Goal: Ask a question

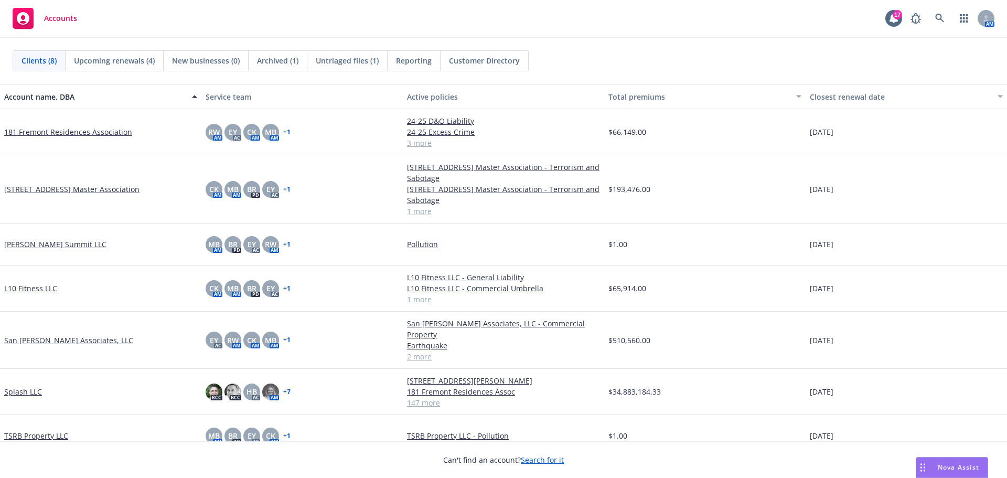
click at [960, 465] on span "Nova Assist" at bounding box center [958, 467] width 41 height 9
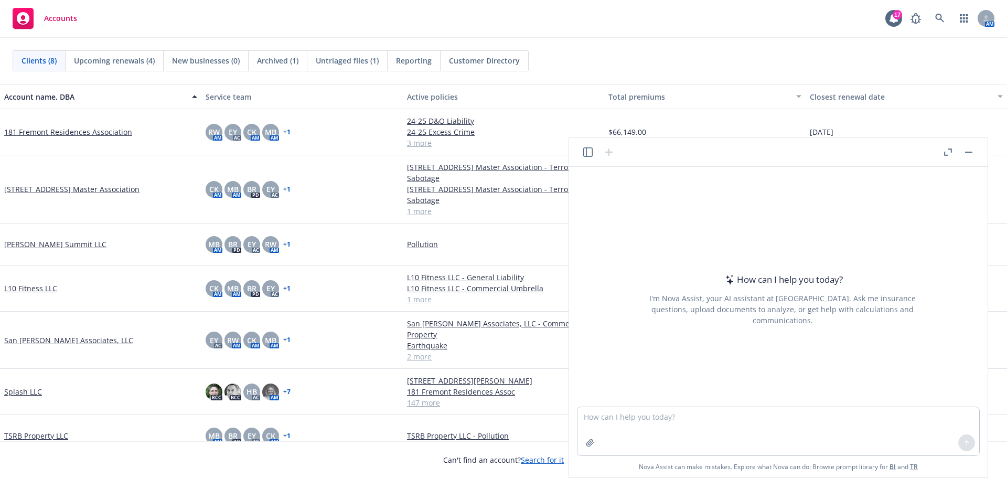
click at [943, 148] on button "button" at bounding box center [948, 152] width 13 height 13
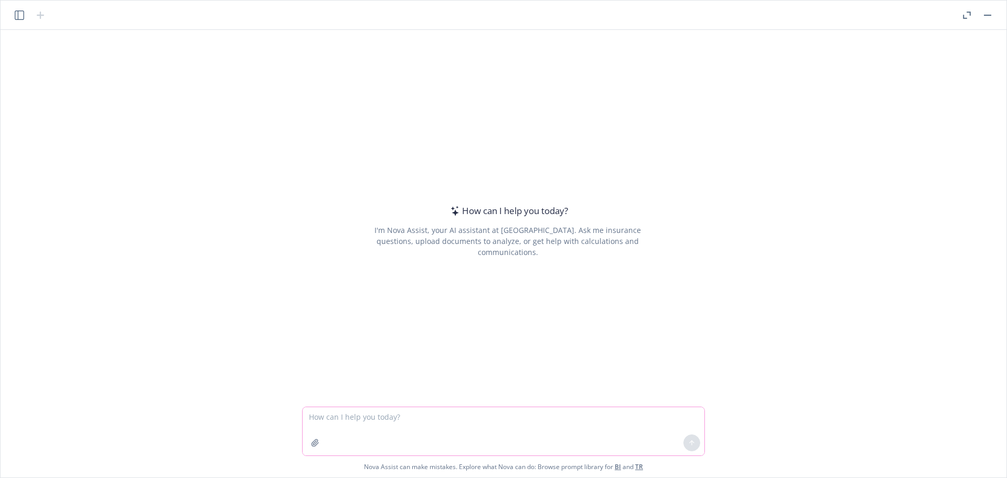
click at [478, 422] on textarea at bounding box center [504, 431] width 402 height 48
drag, startPoint x: 538, startPoint y: 417, endPoint x: 571, endPoint y: 420, distance: 33.7
click at [538, 417] on textarea "hi, could you review this lease agreement and confirm if the $1M" at bounding box center [504, 431] width 402 height 48
paste textarea "($1M in CGL per occurrence plus $4M in Umbrella/Excess Liability per occurrence"
click at [508, 417] on textarea "hi, could you review this lease agreement and confirm if ($1M in CGL per occurr…" at bounding box center [504, 431] width 402 height 48
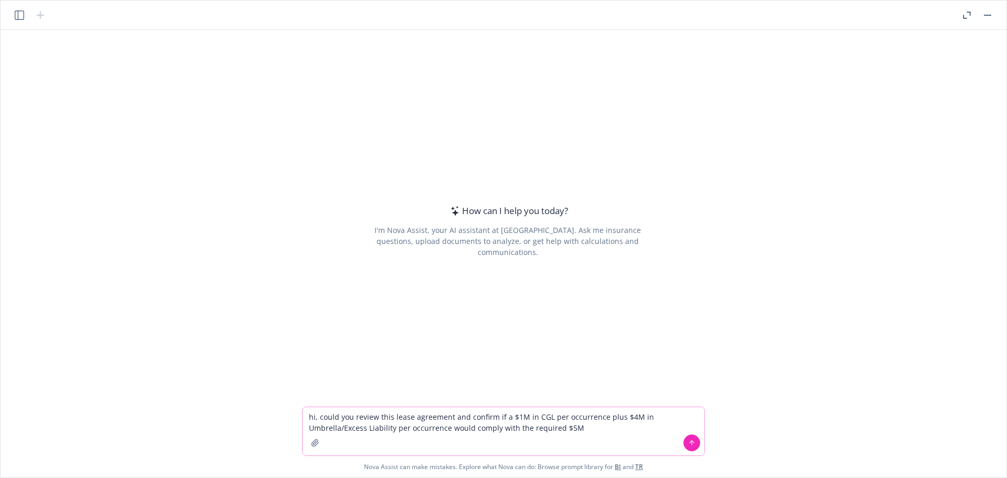
type textarea "hi, could you review this lease agreement and confirm if a $1M in CGL per occur…"
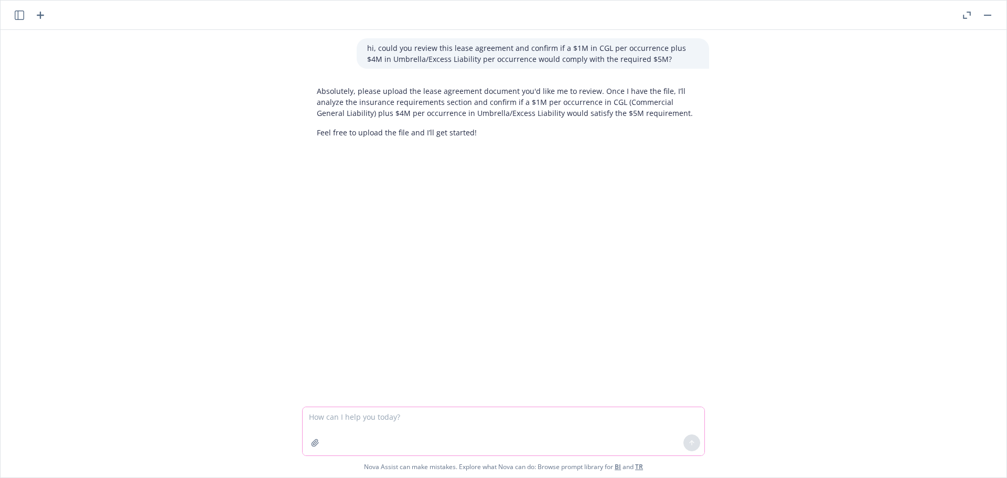
click at [517, 422] on textarea at bounding box center [504, 431] width 402 height 48
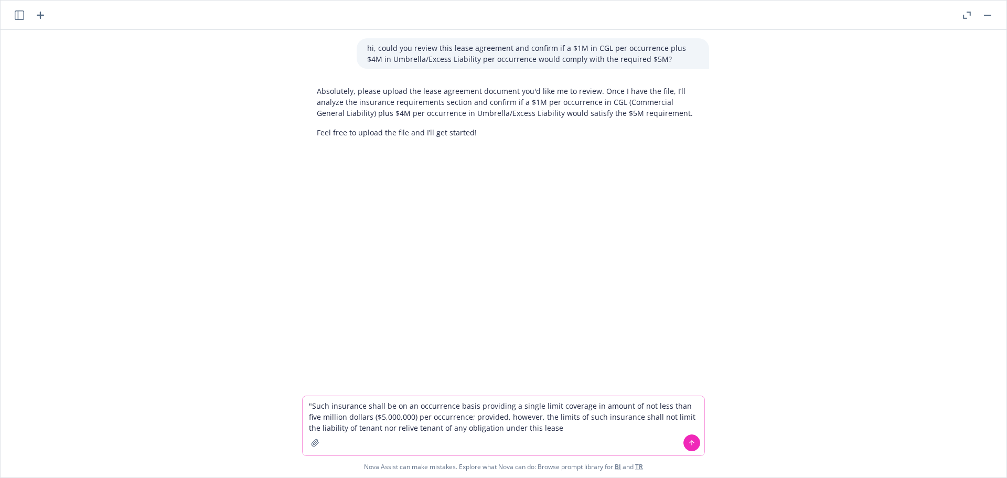
type textarea ""Such insurance shall be on an occurrence basis providing a single limit covera…"
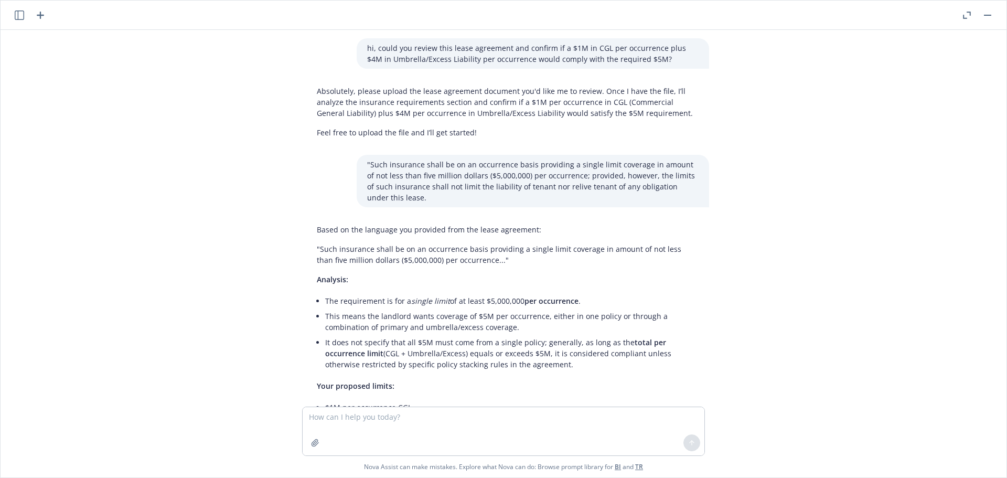
click at [380, 51] on p "hi, could you review this lease agreement and confirm if a $1M in CGL per occur…" at bounding box center [533, 53] width 332 height 22
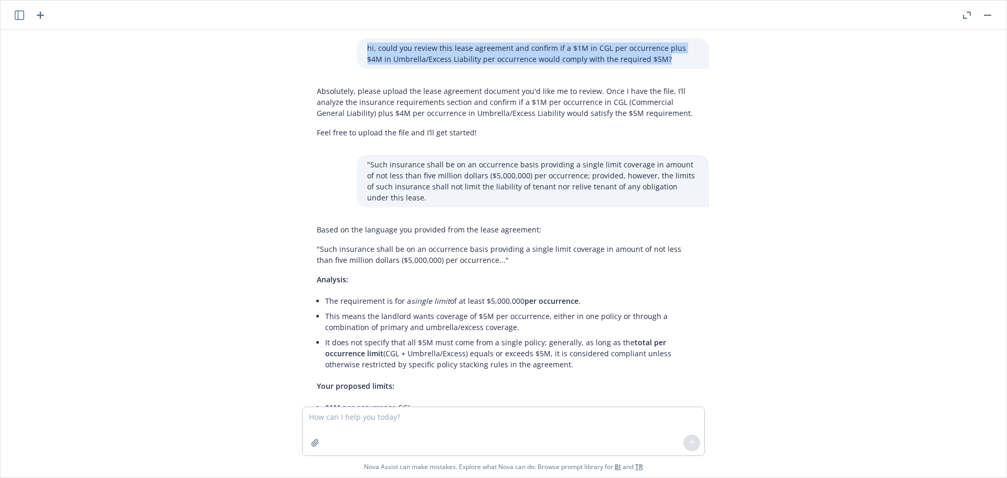
drag, startPoint x: 647, startPoint y: 59, endPoint x: 360, endPoint y: 46, distance: 287.3
click at [360, 46] on div "hi, could you review this lease agreement and confirm if a $1M in CGL per occur…" at bounding box center [533, 53] width 353 height 30
copy p "hi, could you review this lease agreement and confirm if a $1M in CGL per occur…"
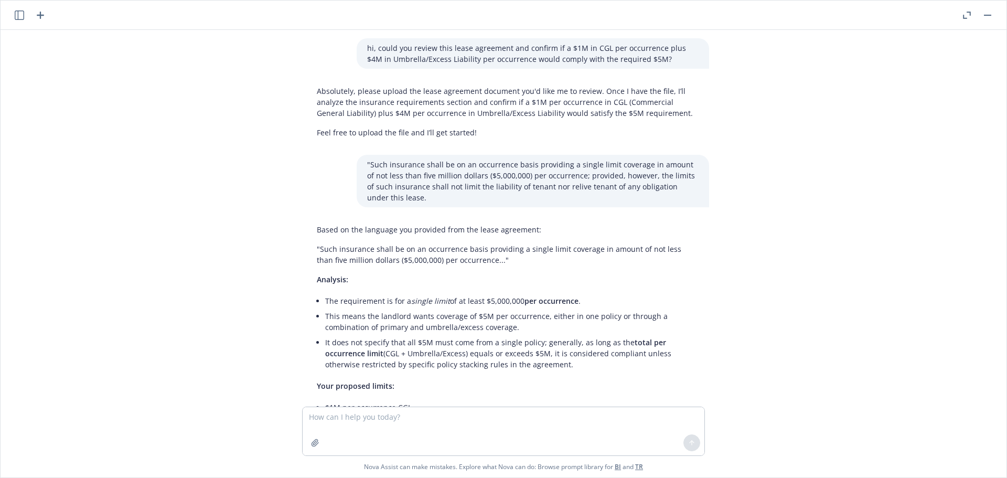
click at [371, 167] on p ""Such insurance shall be on an occurrence basis providing a single limit covera…" at bounding box center [533, 181] width 332 height 44
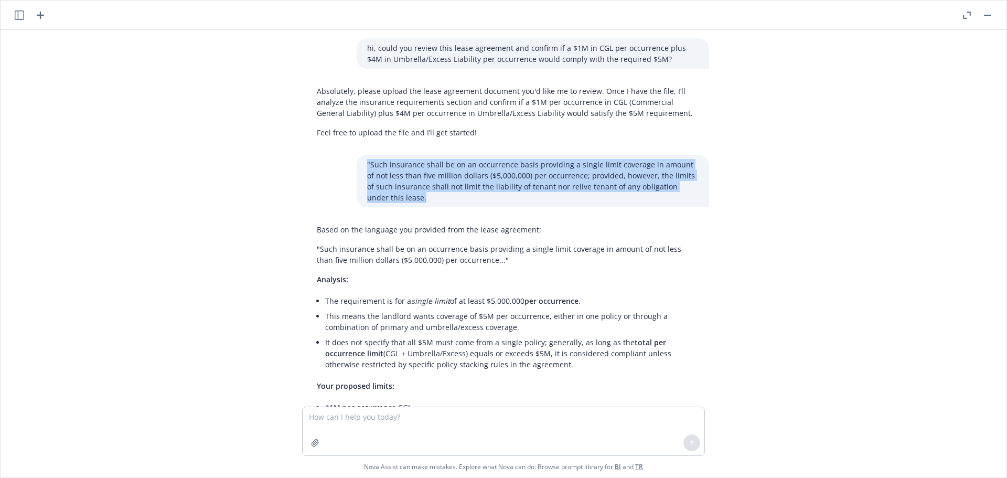
drag, startPoint x: 361, startPoint y: 167, endPoint x: 404, endPoint y: 201, distance: 54.5
click at [404, 201] on div ""Such insurance shall be on an occurrence basis providing a single limit covera…" at bounding box center [533, 181] width 353 height 52
copy p ""Such insurance shall be on an occurrence basis providing a single limit covera…"
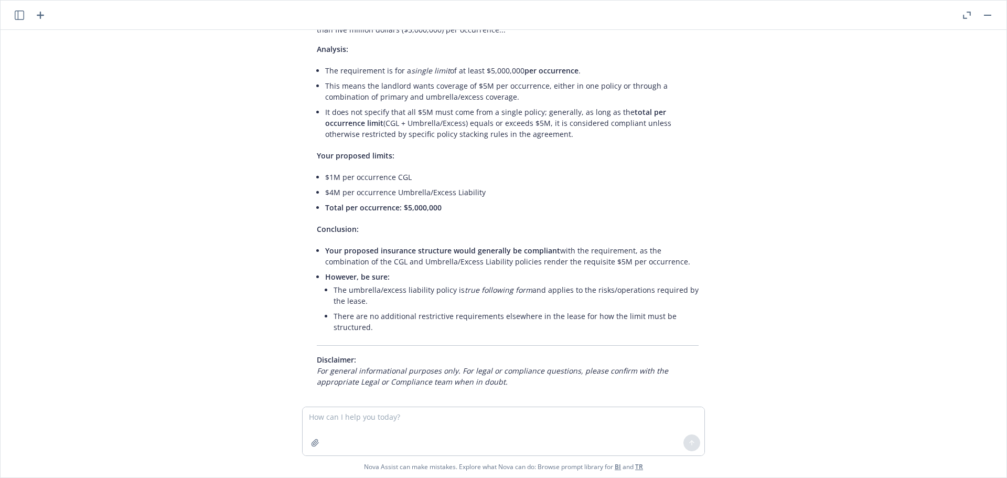
scroll to position [240, 0]
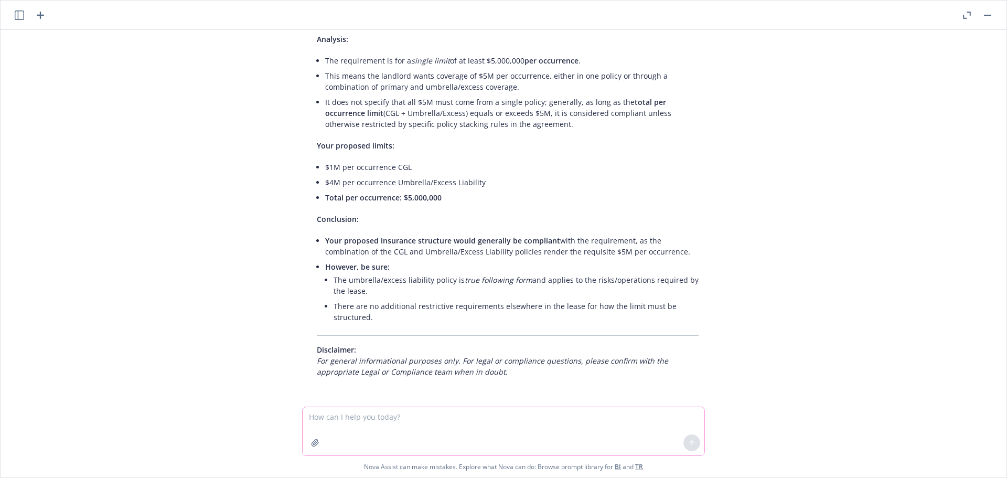
click at [379, 412] on textarea at bounding box center [504, 431] width 402 height 48
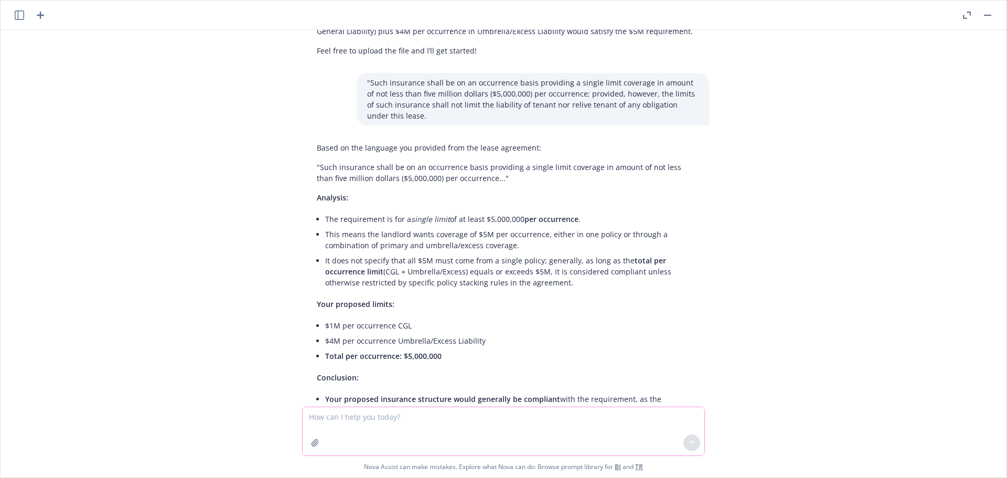
scroll to position [105, 0]
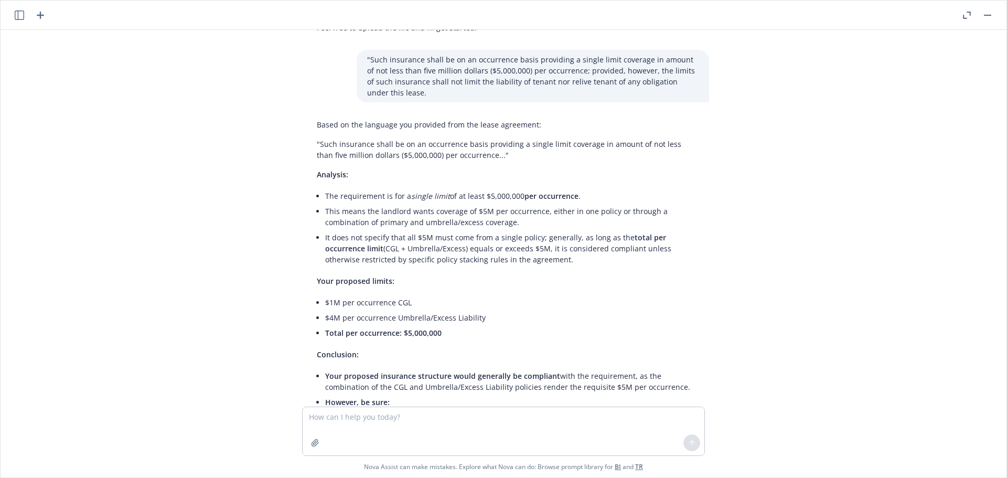
click at [906, 309] on div "hi, could you review this lease agreement and confirm if a $1M in CGL per occur…" at bounding box center [504, 218] width 998 height 377
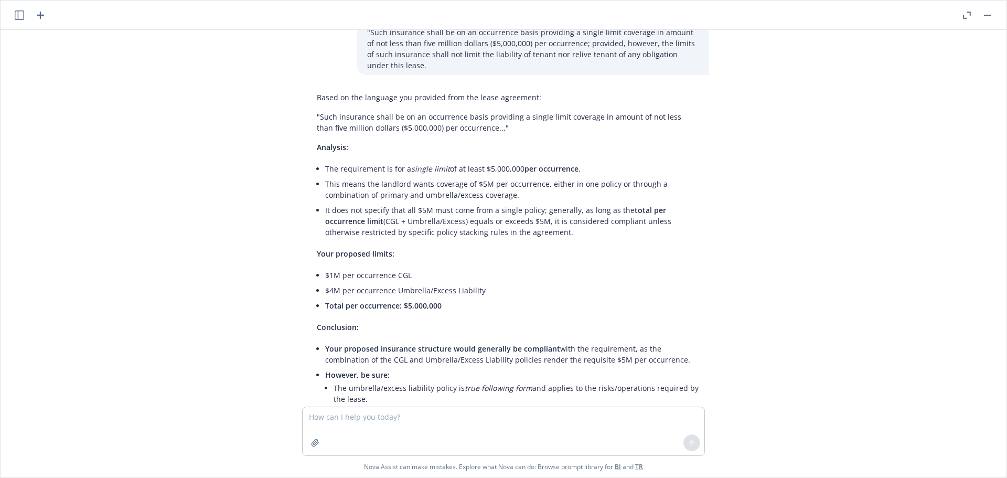
scroll to position [0, 0]
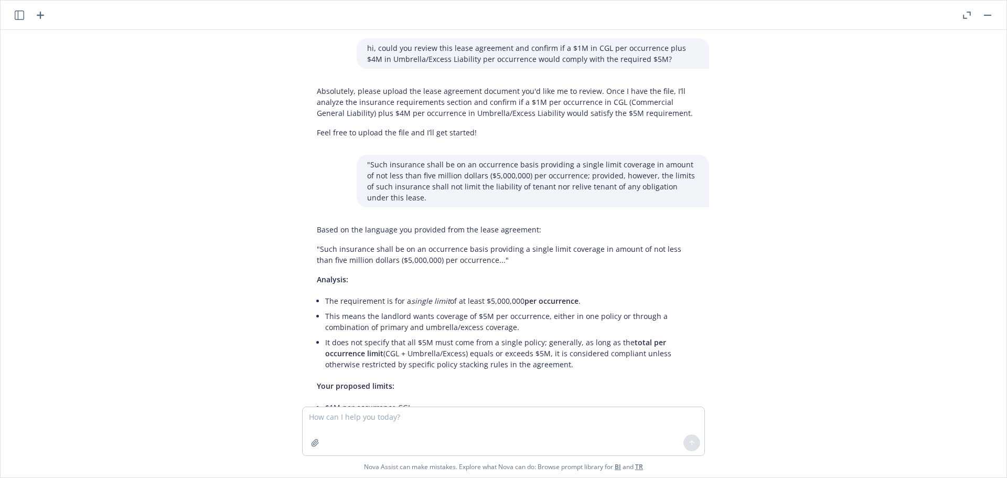
click at [411, 197] on p ""Such insurance shall be on an occurrence basis providing a single limit covera…" at bounding box center [533, 181] width 332 height 44
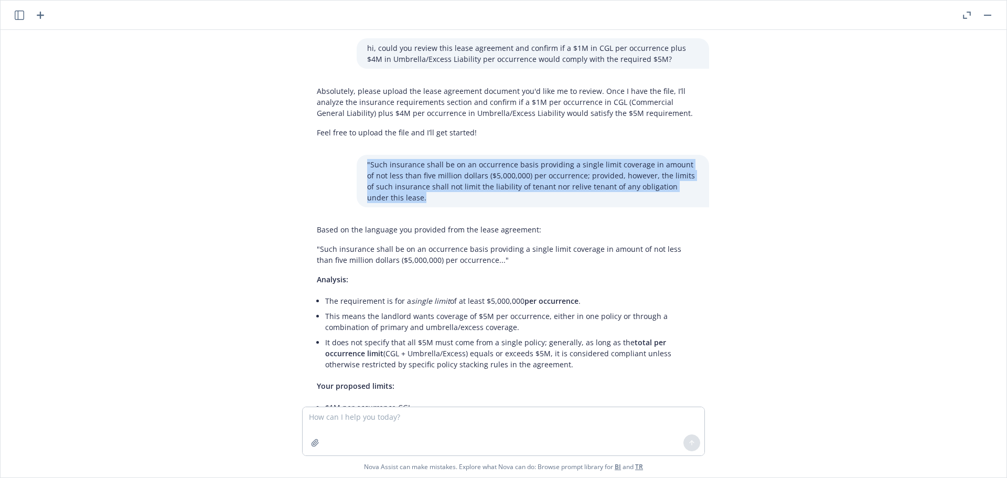
drag, startPoint x: 403, startPoint y: 199, endPoint x: 359, endPoint y: 162, distance: 57.0
click at [359, 162] on div ""Such insurance shall be on an occurrence basis providing a single limit covera…" at bounding box center [533, 181] width 353 height 52
copy p ""Such insurance shall be on an occurrence basis providing a single limit covera…"
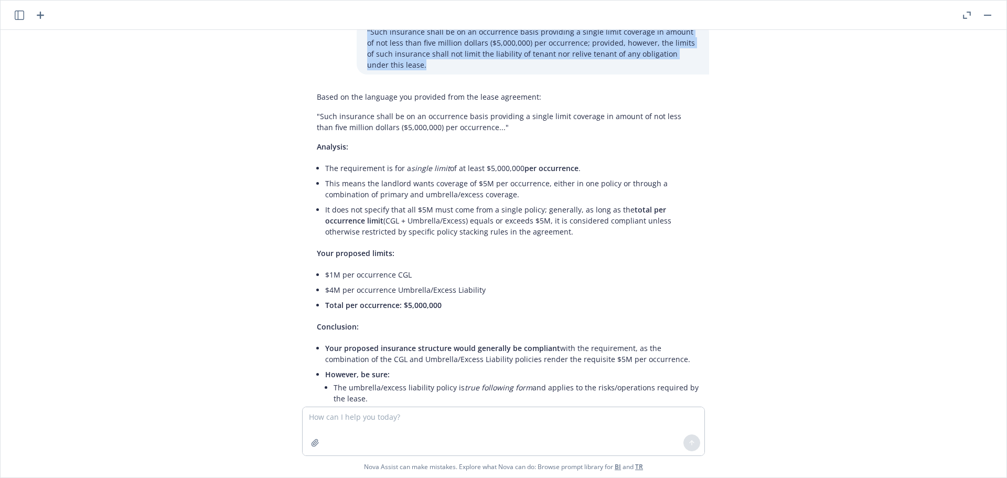
scroll to position [210, 0]
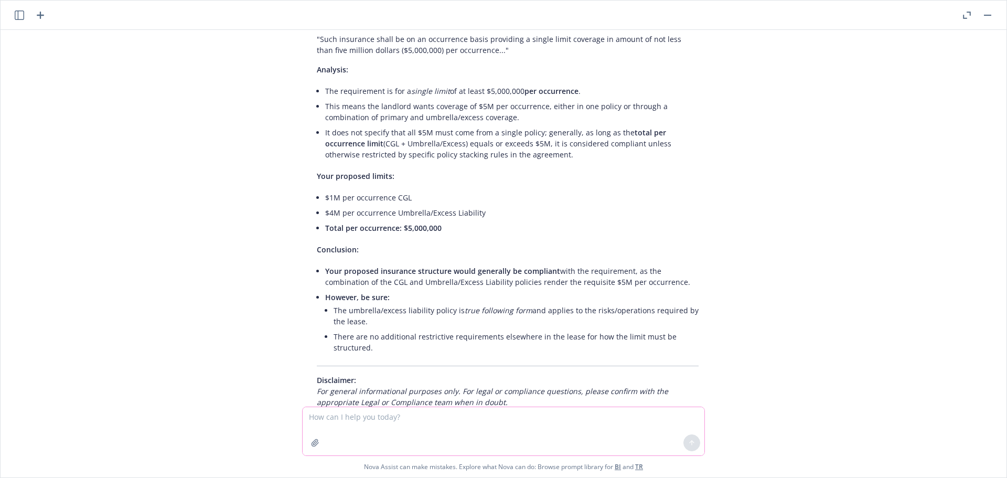
click at [373, 419] on textarea at bounding box center [504, 431] width 402 height 48
paste textarea "At all times during the period from and after the Delivery Date through and inc…"
type textarea "here is the updated lease: At all times during the period from and after the De…"
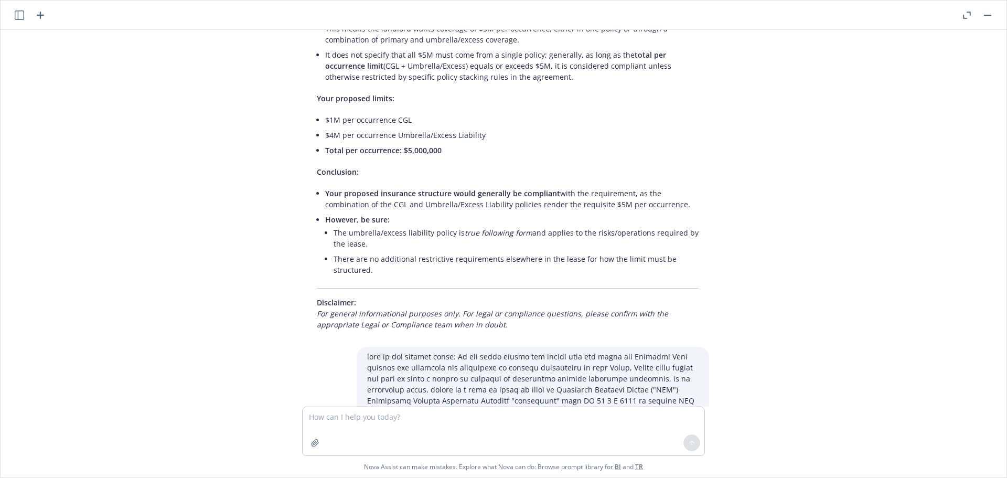
scroll to position [282, 0]
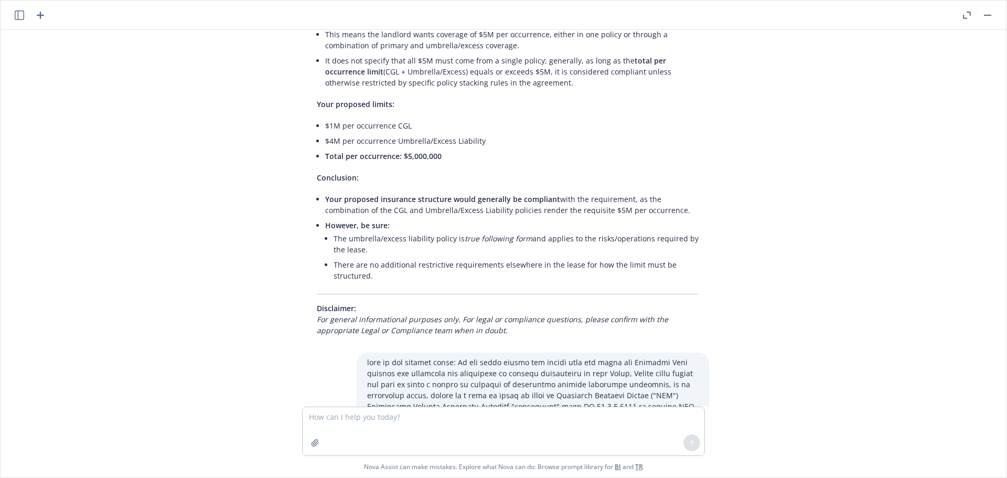
click at [400, 278] on li "There are no additional restrictive requirements elsewhere in the lease for how…" at bounding box center [516, 270] width 365 height 26
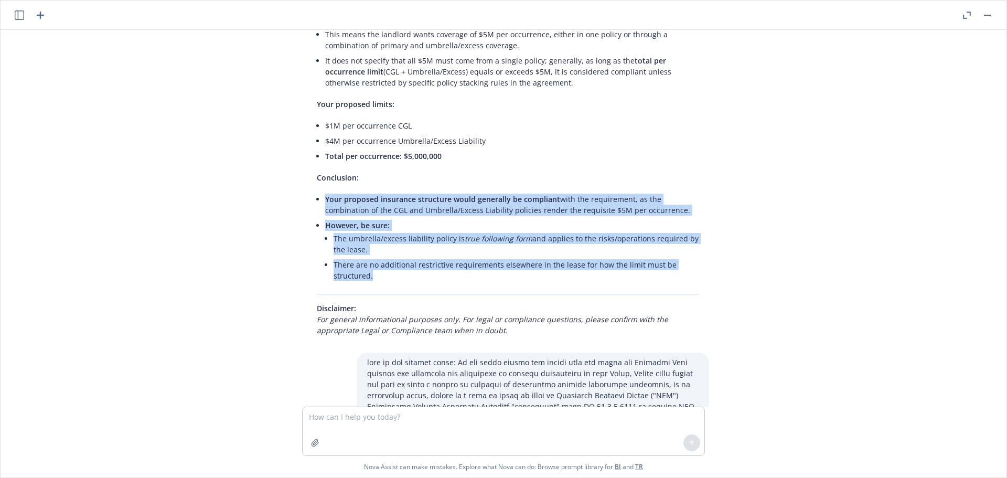
drag, startPoint x: 400, startPoint y: 278, endPoint x: 318, endPoint y: 201, distance: 112.1
click at [318, 201] on div "Based on the language you provided from the lease agreement: "Such insurance sh…" at bounding box center [507, 139] width 403 height 402
copy ul "Your proposed insurance structure would generally be compliant with the require…"
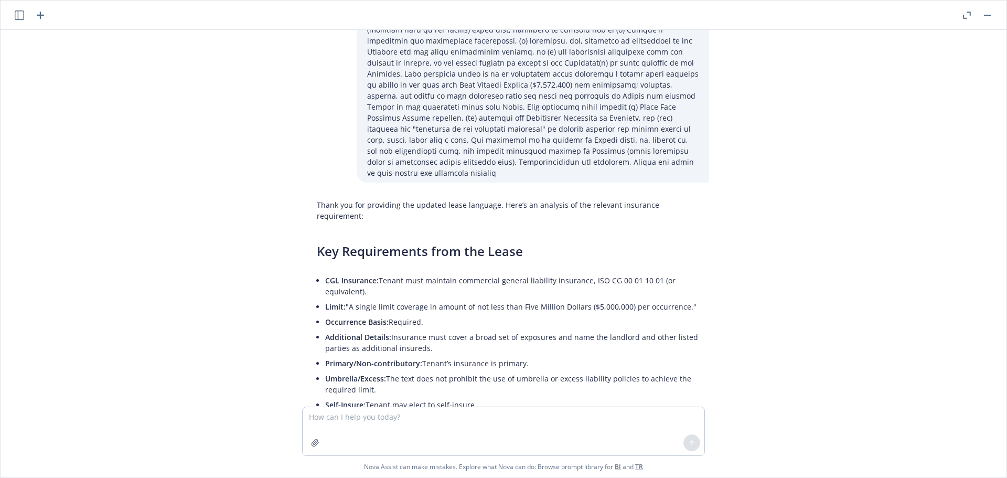
scroll to position [806, 0]
